Goal: Task Accomplishment & Management: Use online tool/utility

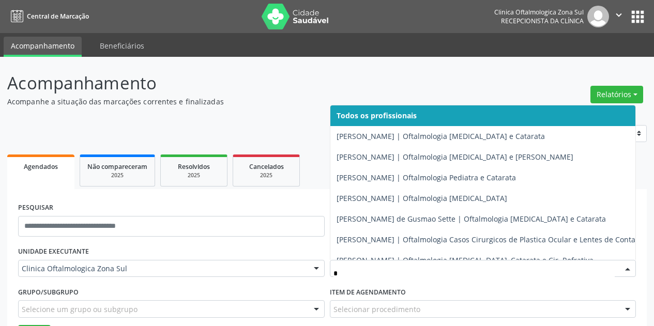
scroll to position [52, 0]
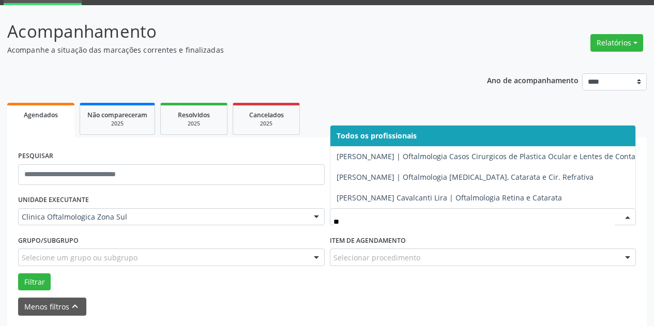
type input "***"
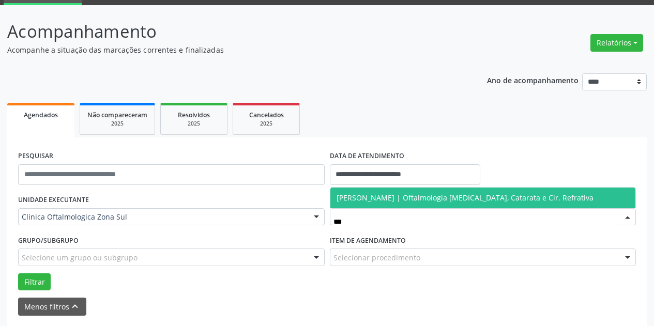
click at [397, 193] on span "[PERSON_NAME] | Oftalmologia [MEDICAL_DATA], Catarata e Cir. Refrativa" at bounding box center [465, 198] width 257 height 10
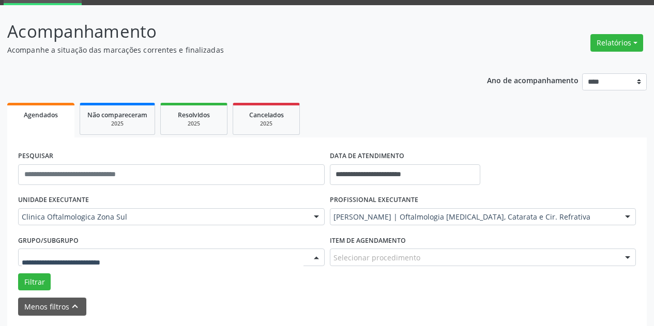
click at [190, 255] on div at bounding box center [171, 258] width 307 height 18
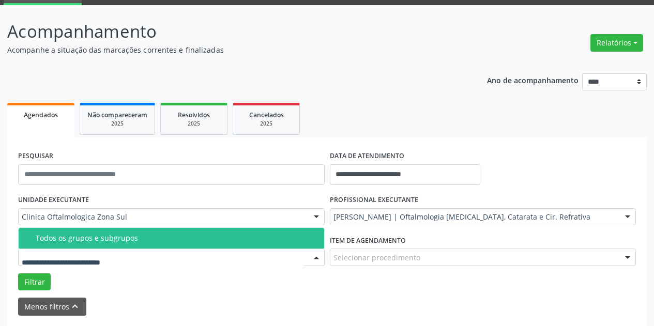
click at [194, 239] on div "Todos os grupos e subgrupos" at bounding box center [177, 238] width 282 height 8
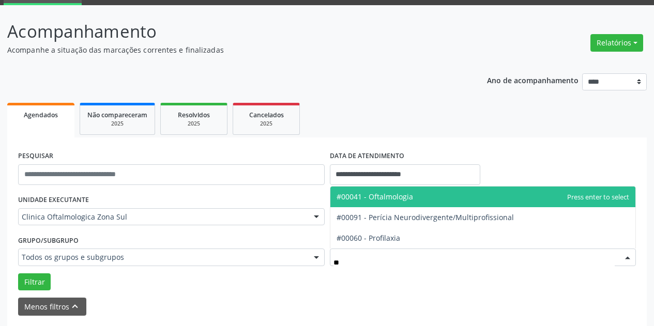
type input "***"
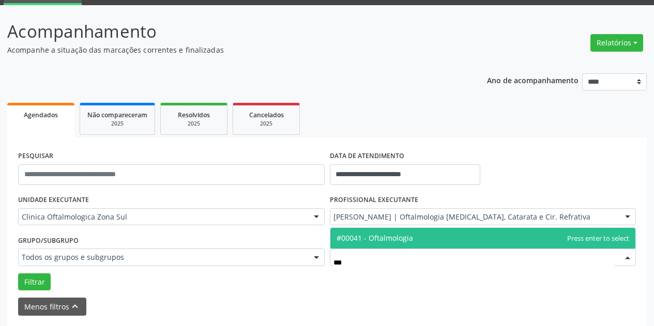
click at [379, 244] on span "#00041 - Oftalmologia" at bounding box center [483, 238] width 306 height 21
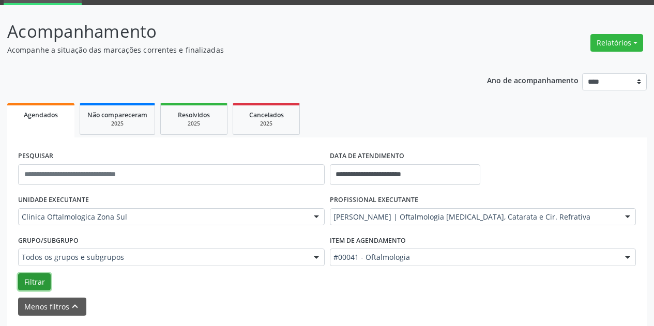
click at [46, 282] on button "Filtrar" at bounding box center [34, 283] width 33 height 18
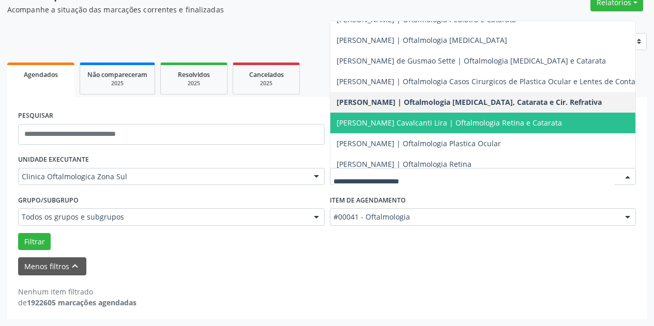
scroll to position [76, 0]
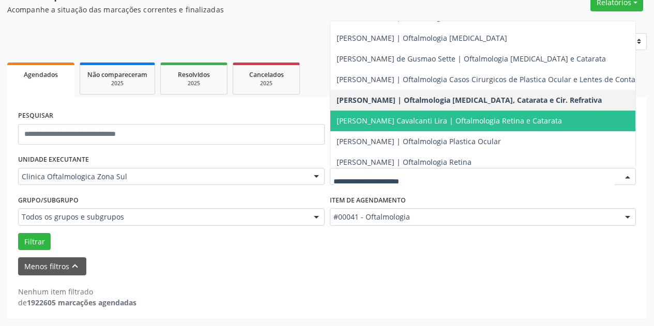
click at [547, 117] on span "[PERSON_NAME] Cavalcanti Lira | Oftalmologia Retina e Catarata" at bounding box center [449, 121] width 225 height 10
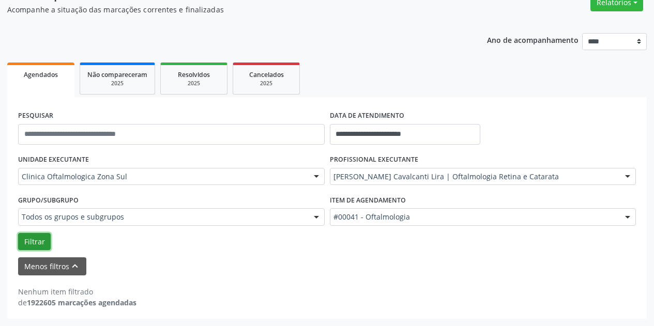
click at [46, 243] on button "Filtrar" at bounding box center [34, 242] width 33 height 18
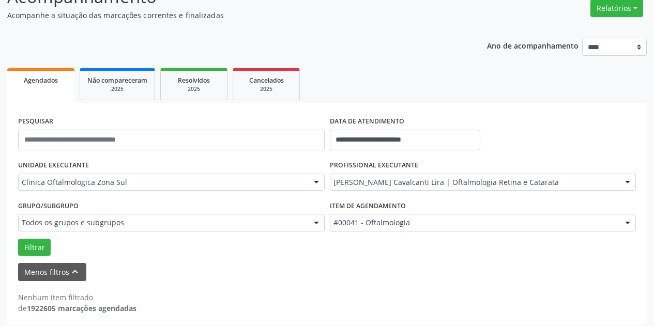
scroll to position [92, 0]
